Goal: Task Accomplishment & Management: Manage account settings

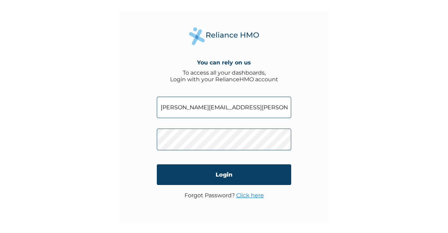
click input "Login" at bounding box center [224, 174] width 134 height 21
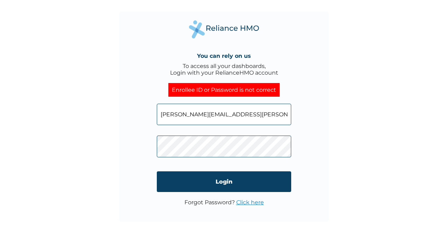
click input "Login" at bounding box center [224, 181] width 134 height 21
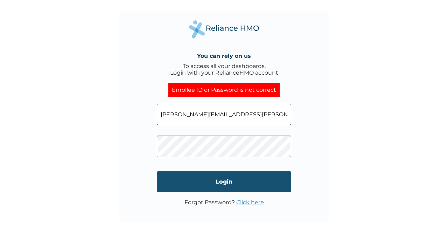
click at [203, 182] on input "Login" at bounding box center [224, 181] width 134 height 21
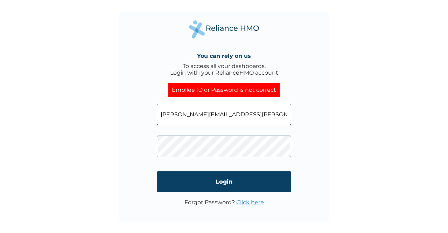
click input "Login" at bounding box center [224, 181] width 134 height 21
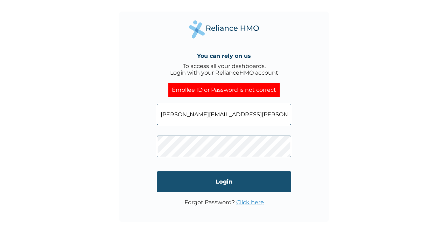
click at [239, 174] on input "Login" at bounding box center [224, 181] width 134 height 21
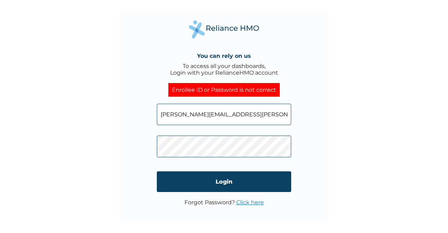
click at [237, 115] on input "[PERSON_NAME][EMAIL_ADDRESS][PERSON_NAME][DOMAIN_NAME]" at bounding box center [224, 114] width 134 height 21
drag, startPoint x: 141, startPoint y: 111, endPoint x: 198, endPoint y: 117, distance: 57.4
click at [198, 117] on div "You can rely on us To access all your dashboards, Login with your RelianceHMO a…" at bounding box center [224, 117] width 210 height 210
click at [198, 117] on input "[PERSON_NAME][EMAIL_ADDRESS][PERSON_NAME][DOMAIN_NAME]" at bounding box center [224, 114] width 134 height 21
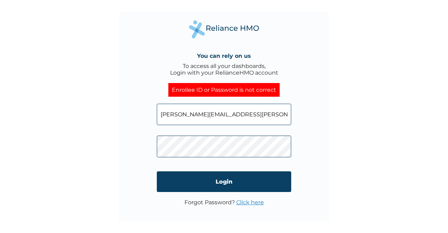
click at [198, 117] on input "[PERSON_NAME][EMAIL_ADDRESS][PERSON_NAME][DOMAIN_NAME]" at bounding box center [224, 114] width 134 height 21
click at [190, 114] on input "EIS/11765?A" at bounding box center [224, 114] width 134 height 21
type input "EIS/11765/A"
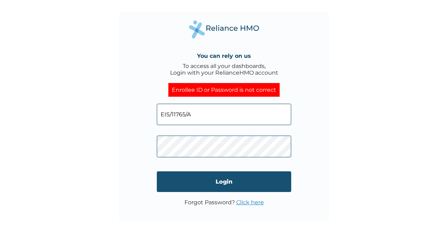
click at [202, 181] on input "Login" at bounding box center [224, 181] width 134 height 21
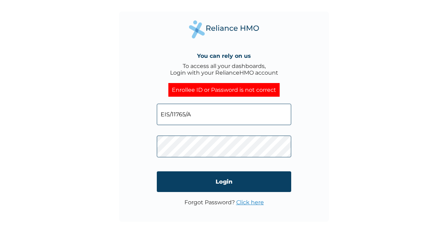
click at [223, 102] on span "EIS/11765/A" at bounding box center [224, 113] width 134 height 32
click at [206, 118] on input "EIS/11765/A" at bounding box center [224, 114] width 134 height 21
type input "E"
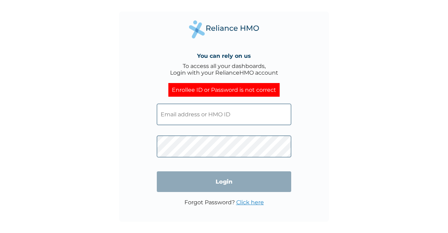
click at [210, 114] on input "text" at bounding box center [224, 114] width 134 height 21
type input "[EMAIL_ADDRESS][DOMAIN_NAME]"
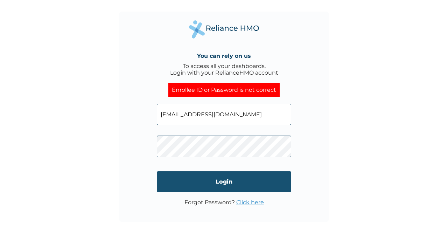
click at [209, 178] on input "Login" at bounding box center [224, 181] width 134 height 21
click at [208, 179] on input "Login" at bounding box center [224, 181] width 134 height 21
